Goal: Obtain resource: Download file/media

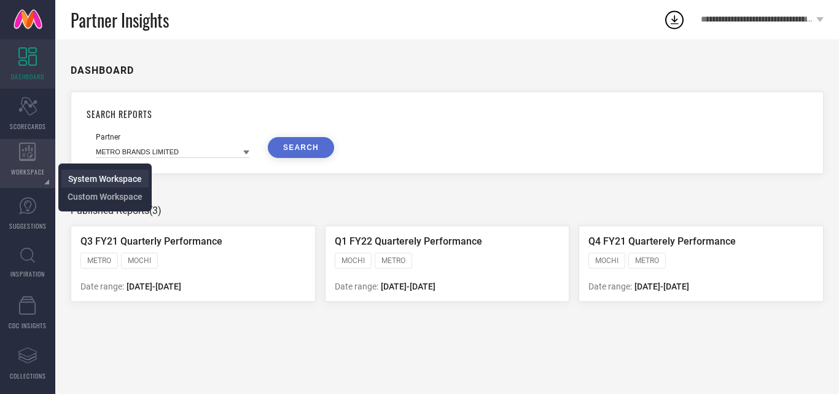
click at [91, 179] on span "System Workspace" at bounding box center [105, 179] width 74 height 10
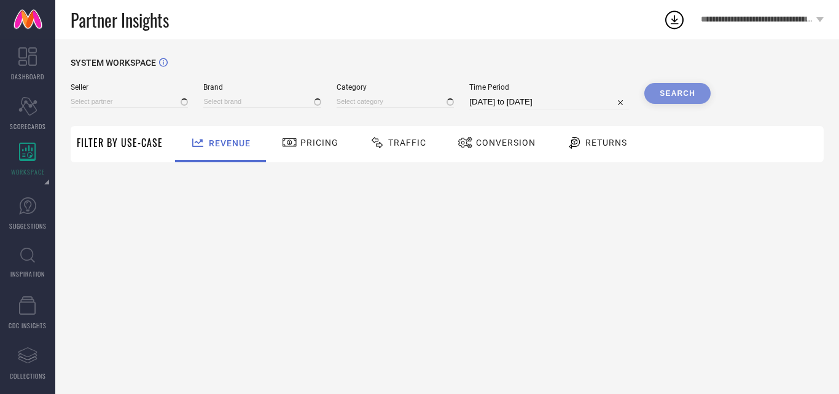
type input "All"
type input "1 STOP FASHION"
type input "All"
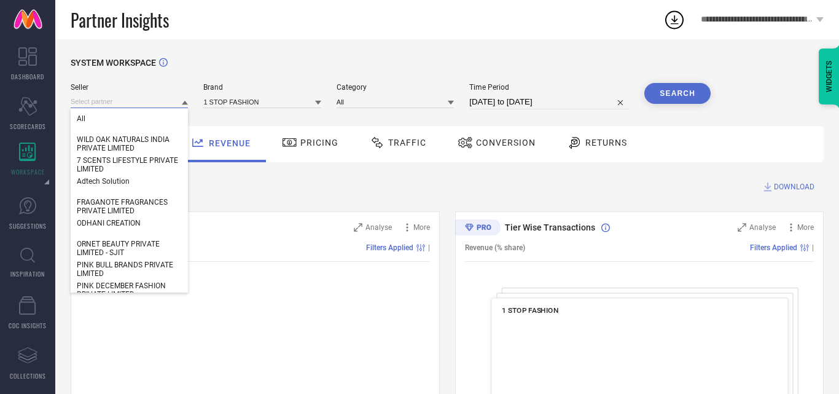
click at [128, 104] on input at bounding box center [129, 101] width 117 height 13
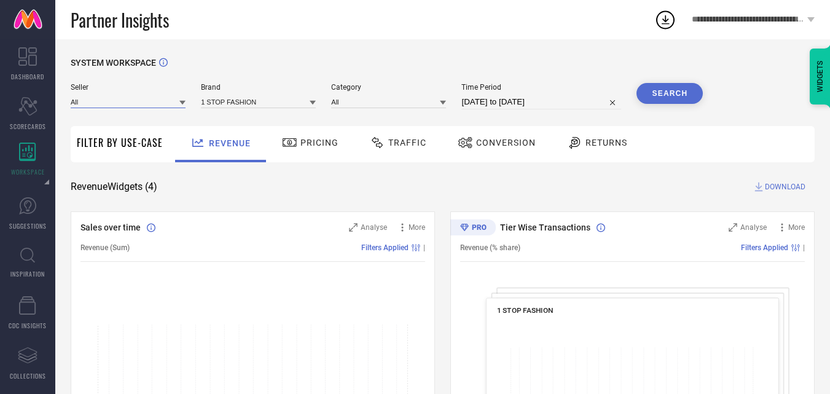
paste input "31219"
type input "3"
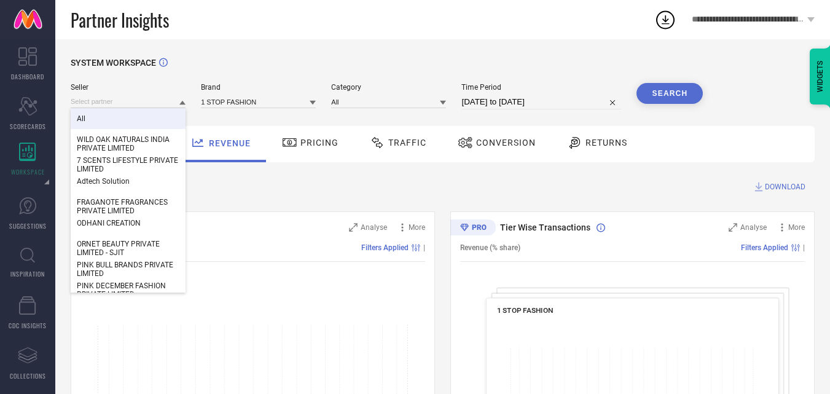
click at [138, 95] on div "All WILD OAK NATURALS INDIA PRIVATE LIMITED 7 SCENTS LIFESTYLE PRIVATE LIMITED …" at bounding box center [128, 102] width 115 height 14
click at [129, 102] on input at bounding box center [128, 101] width 115 height 13
paste input "BAMBINO WEST PRIVATE LIMITED"
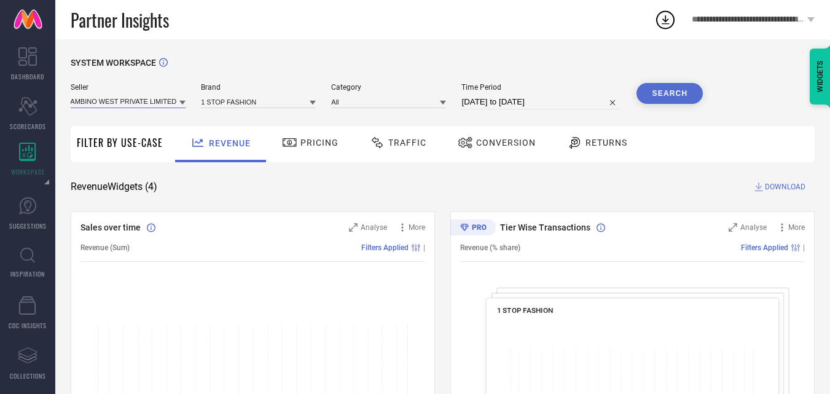
type input "BAMBINO WEST PRIVATE LIMITED"
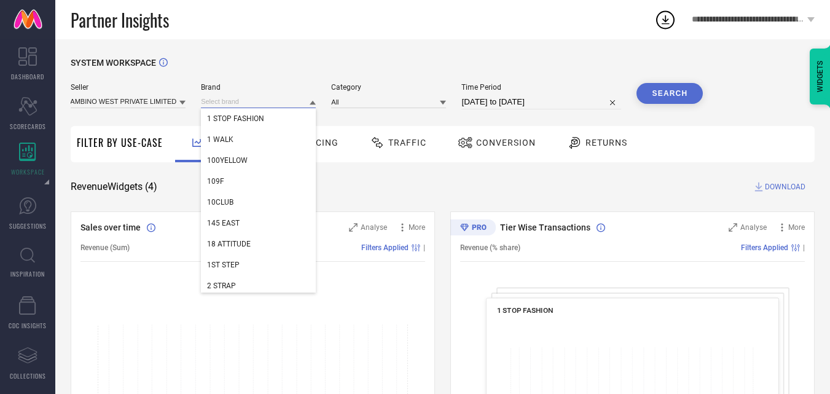
scroll to position [0, 0]
click at [230, 104] on input at bounding box center [258, 101] width 115 height 13
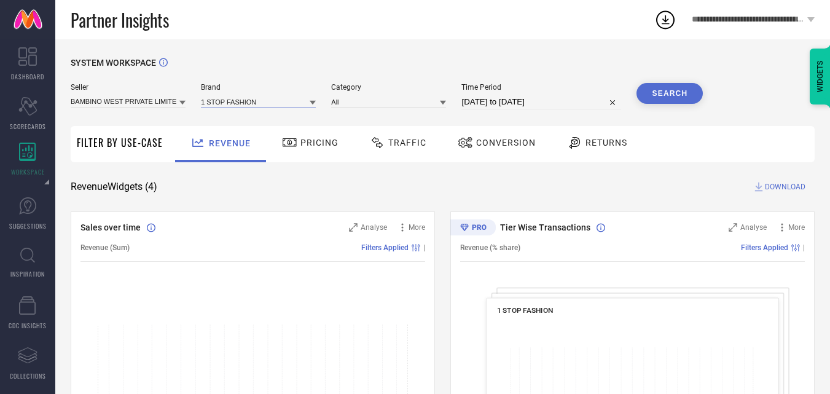
click at [244, 104] on input at bounding box center [258, 101] width 115 height 13
type input "Bontot"
click at [230, 120] on span "BONTOTS" at bounding box center [223, 118] width 33 height 9
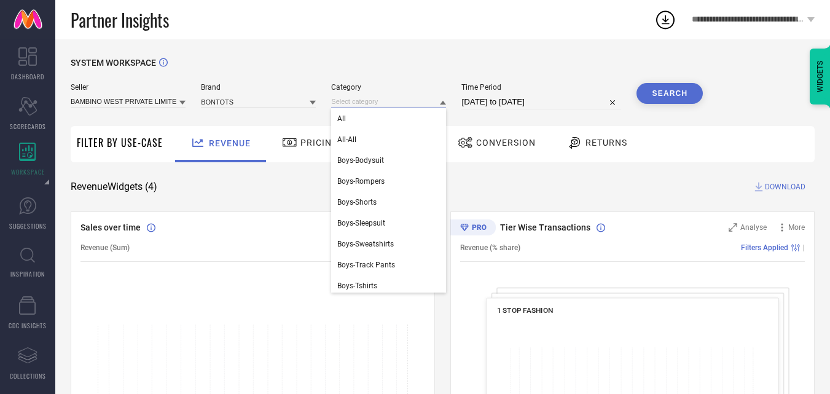
click at [389, 102] on input at bounding box center [388, 101] width 115 height 13
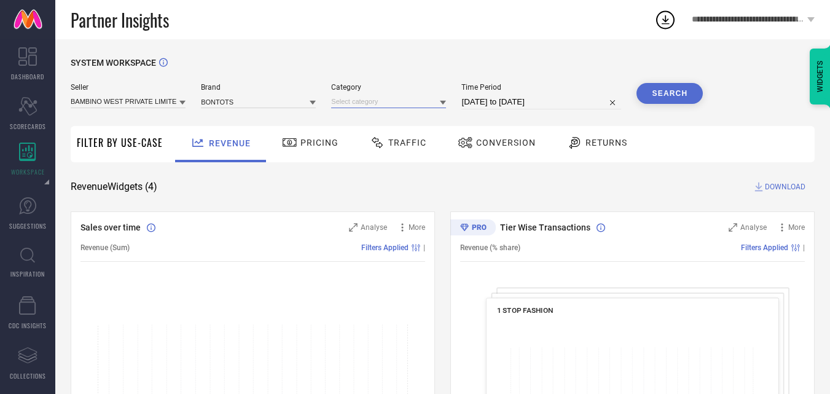
click at [386, 106] on input at bounding box center [388, 101] width 115 height 13
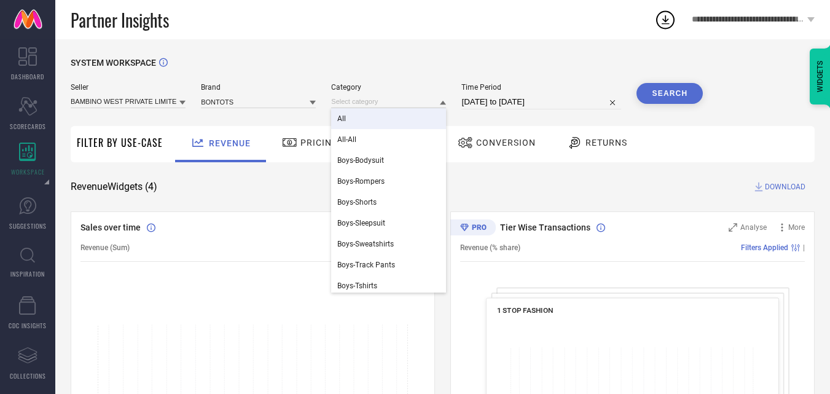
click at [350, 119] on div "All" at bounding box center [388, 118] width 115 height 21
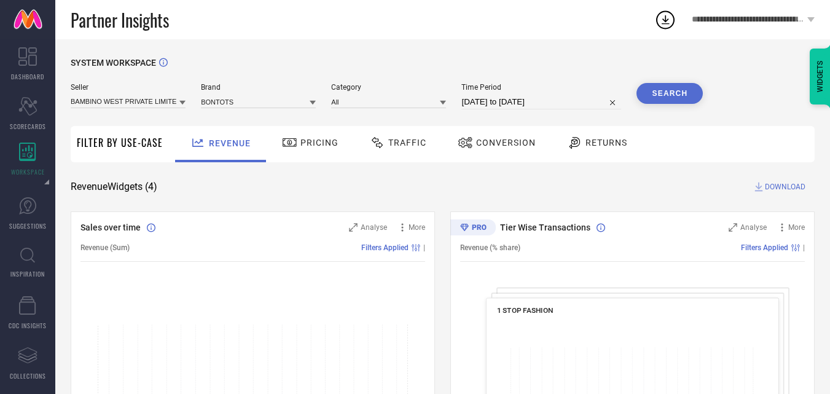
select select "7"
select select "2025"
select select "8"
select select "2025"
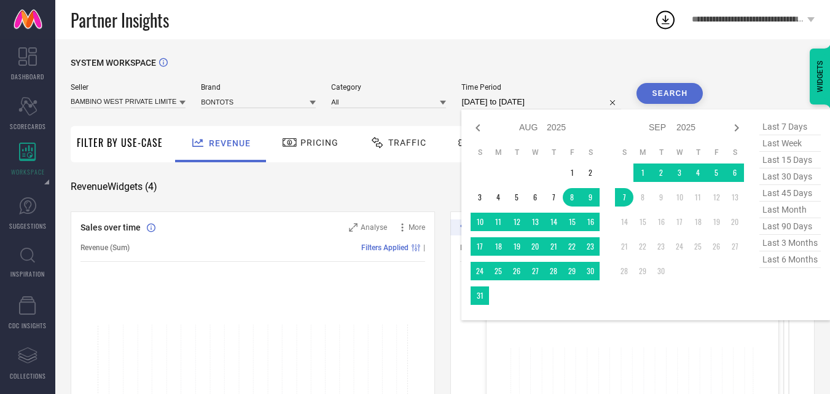
click at [478, 106] on input "[DATE] to [DATE]" at bounding box center [541, 102] width 160 height 15
click at [797, 178] on span "last 30 days" at bounding box center [789, 176] width 61 height 17
type input "[DATE] to [DATE]"
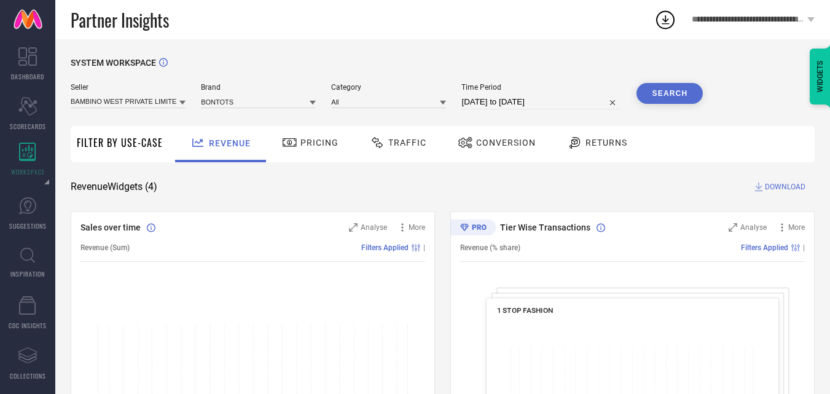
select select "7"
select select "2025"
select select "8"
select select "2025"
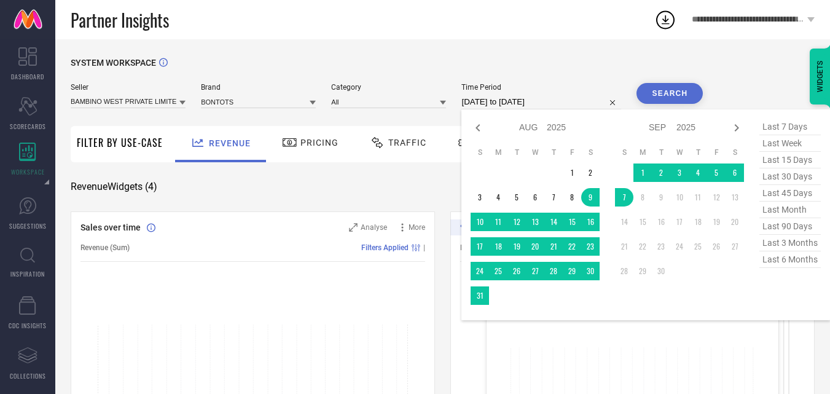
click at [536, 99] on input "[DATE] to [DATE]" at bounding box center [541, 102] width 160 height 15
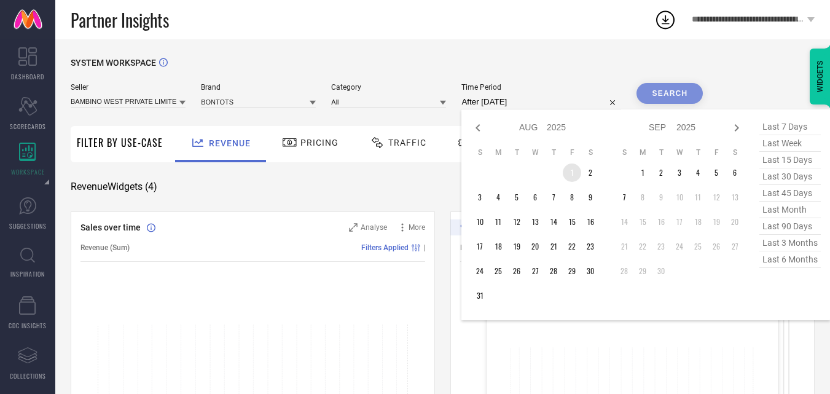
click at [569, 177] on td "1" at bounding box center [572, 172] width 18 height 18
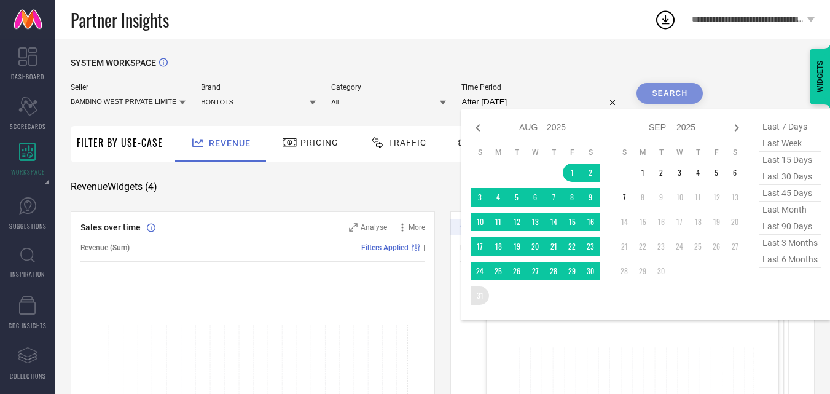
type input "[DATE] to [DATE]"
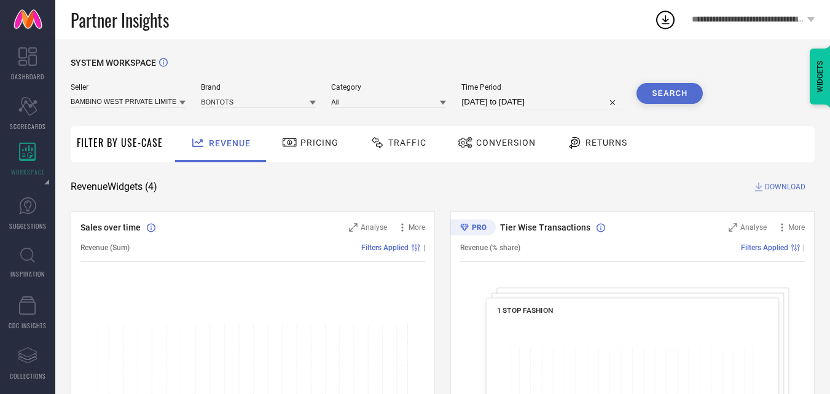
click at [660, 90] on button "Search" at bounding box center [669, 93] width 66 height 21
click at [760, 187] on icon at bounding box center [758, 187] width 12 height 12
select select "7"
select select "2025"
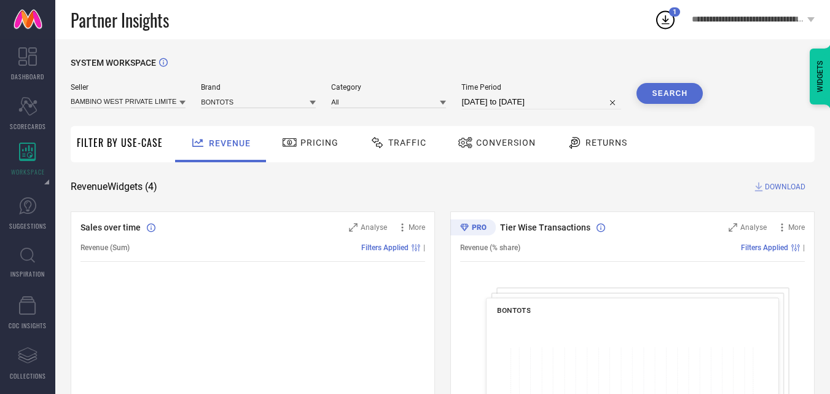
select select "8"
select select "2025"
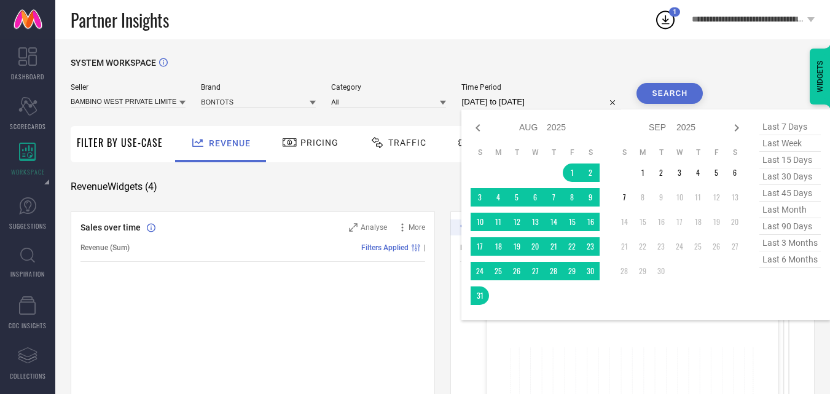
click at [472, 99] on input "[DATE] to [DATE]" at bounding box center [541, 102] width 160 height 15
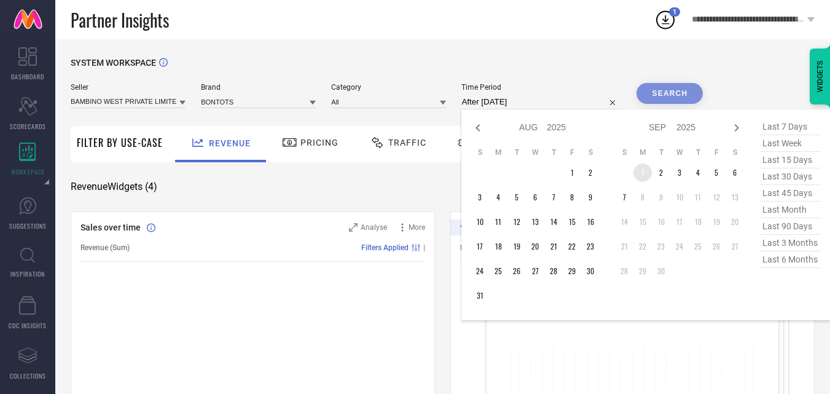
click at [633, 170] on td "1" at bounding box center [642, 172] width 18 height 18
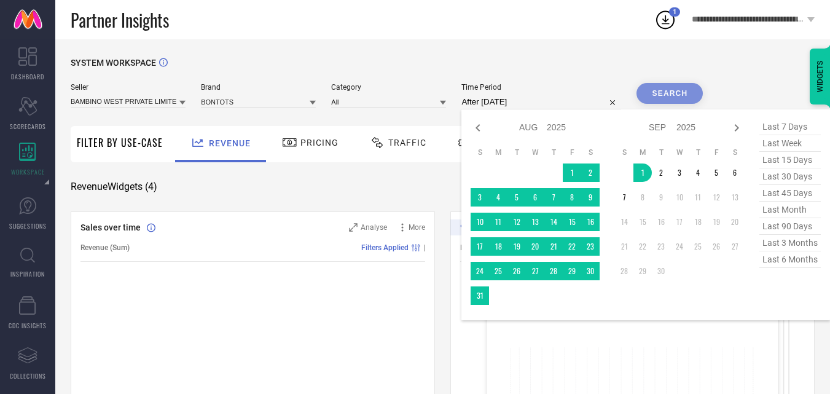
click at [773, 124] on span "last 7 days" at bounding box center [789, 127] width 61 height 17
type input "[DATE] to [DATE]"
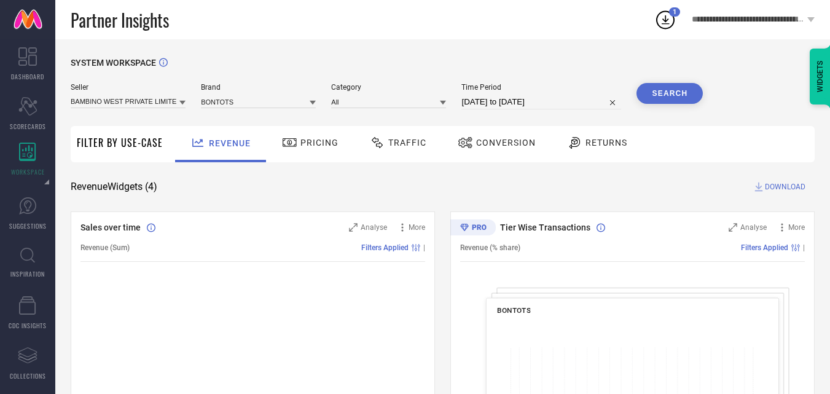
click at [671, 92] on button "Search" at bounding box center [669, 93] width 66 height 21
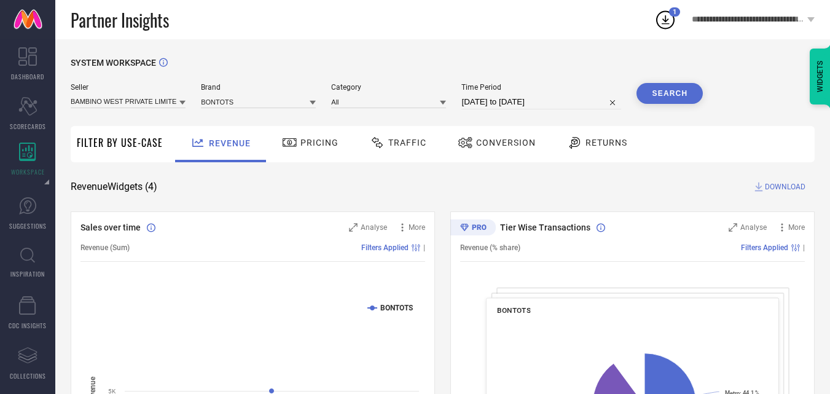
click at [759, 190] on icon at bounding box center [759, 186] width 8 height 9
click at [760, 185] on icon at bounding box center [758, 187] width 12 height 12
click at [581, 59] on div "SYSTEM WORKSPACE" at bounding box center [443, 70] width 744 height 25
select select "8"
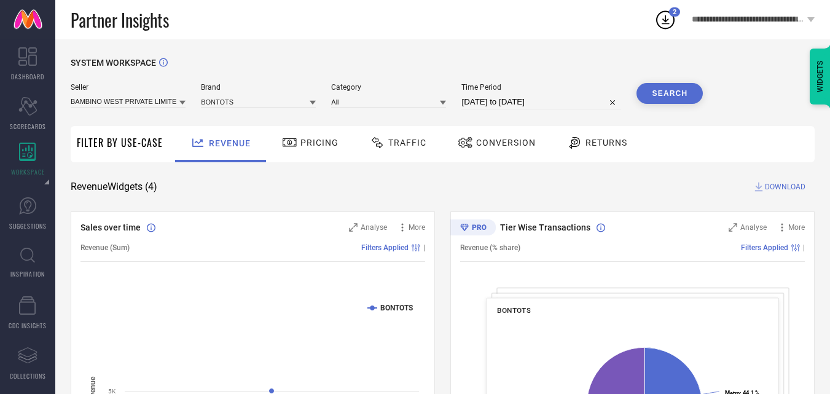
select select "2025"
select select "9"
select select "2025"
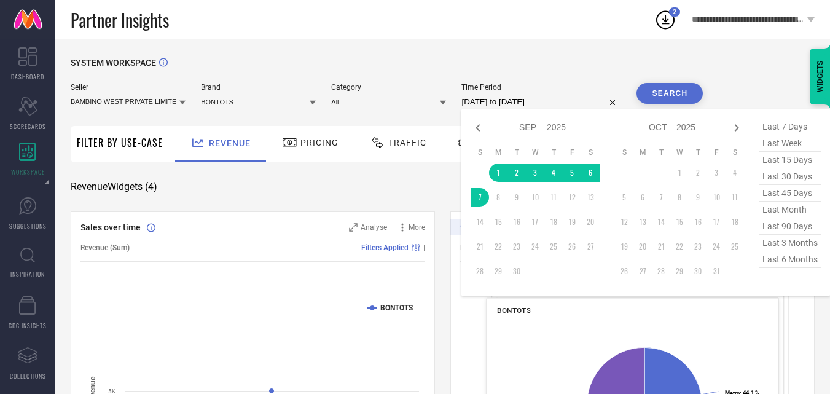
click at [533, 102] on input "[DATE] to [DATE]" at bounding box center [541, 102] width 160 height 15
click at [794, 230] on span "last 90 days" at bounding box center [789, 226] width 61 height 17
type input "[DATE] to [DATE]"
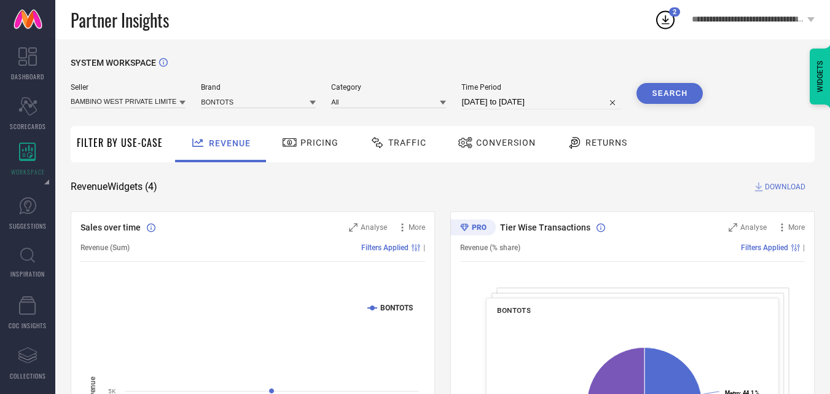
click at [676, 91] on button "Search" at bounding box center [669, 93] width 66 height 21
click at [485, 139] on span "Conversion" at bounding box center [506, 143] width 60 height 10
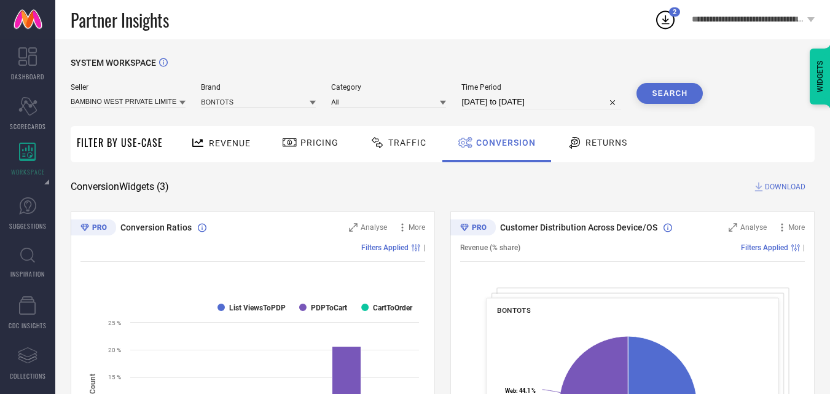
click at [234, 142] on span "Revenue" at bounding box center [230, 143] width 42 height 10
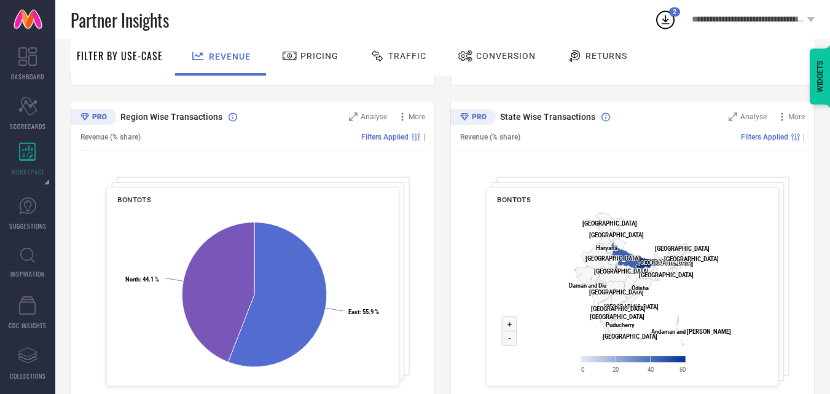
scroll to position [466, 0]
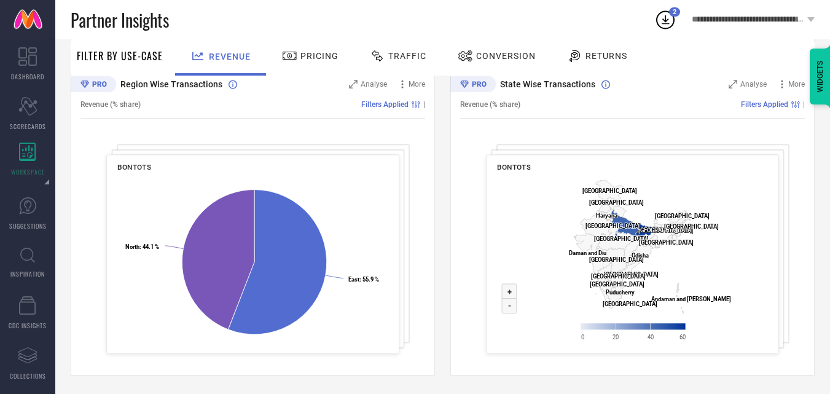
click at [475, 47] on div "Conversion" at bounding box center [497, 55] width 84 height 21
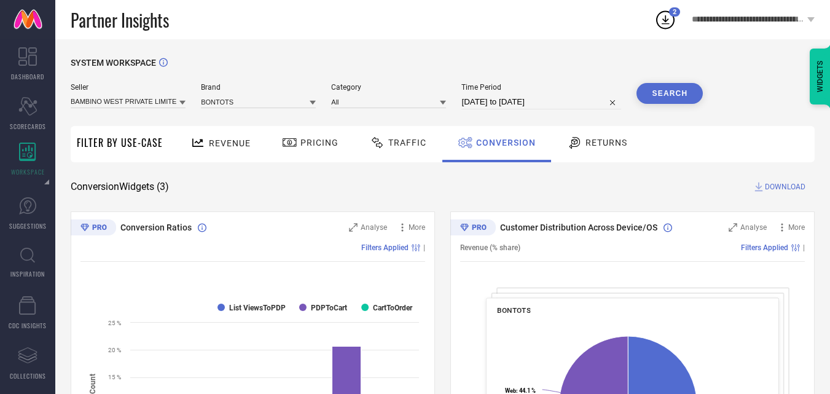
click at [776, 187] on span "DOWNLOAD" at bounding box center [785, 187] width 41 height 12
